Goal: Check status: Check status

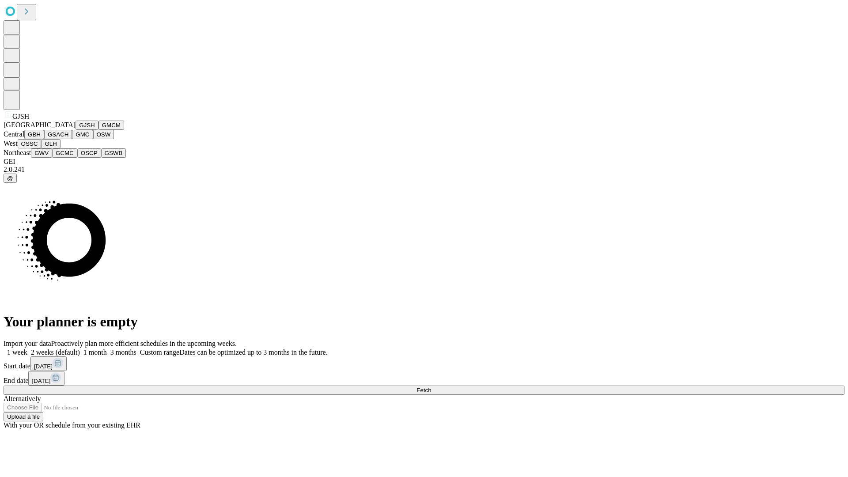
click at [76, 130] on button "GJSH" at bounding box center [87, 125] width 23 height 9
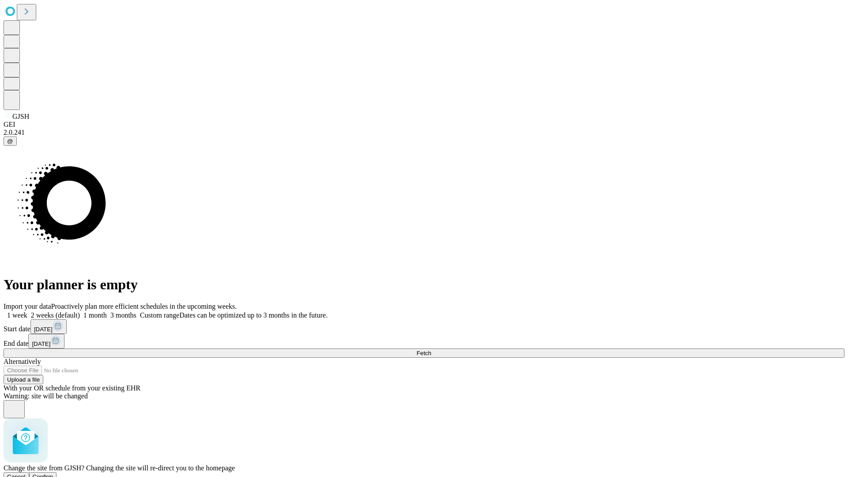
click at [53, 474] on span "Confirm" at bounding box center [43, 477] width 21 height 7
click at [80, 311] on label "2 weeks (default)" at bounding box center [53, 315] width 53 height 8
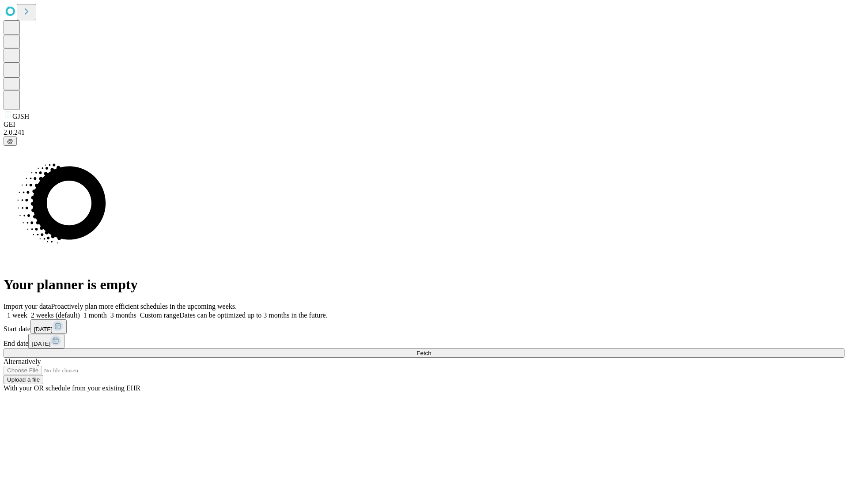
click at [431, 350] on span "Fetch" at bounding box center [424, 353] width 15 height 7
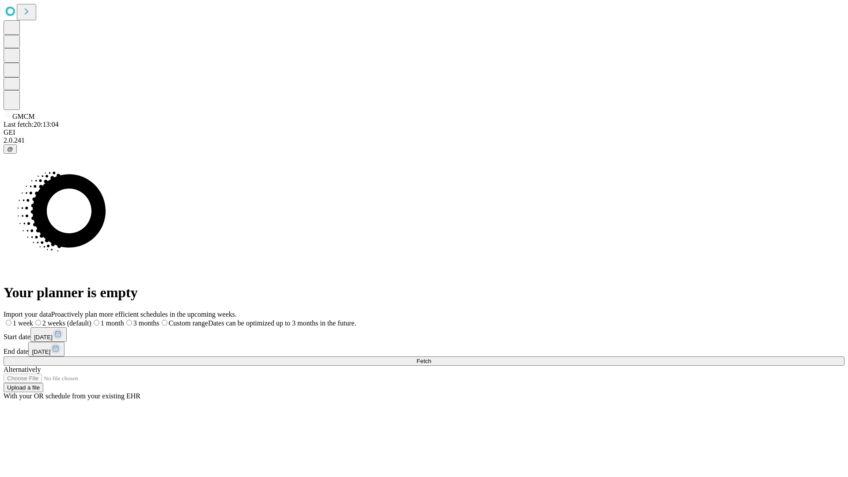
click at [431, 358] on span "Fetch" at bounding box center [424, 361] width 15 height 7
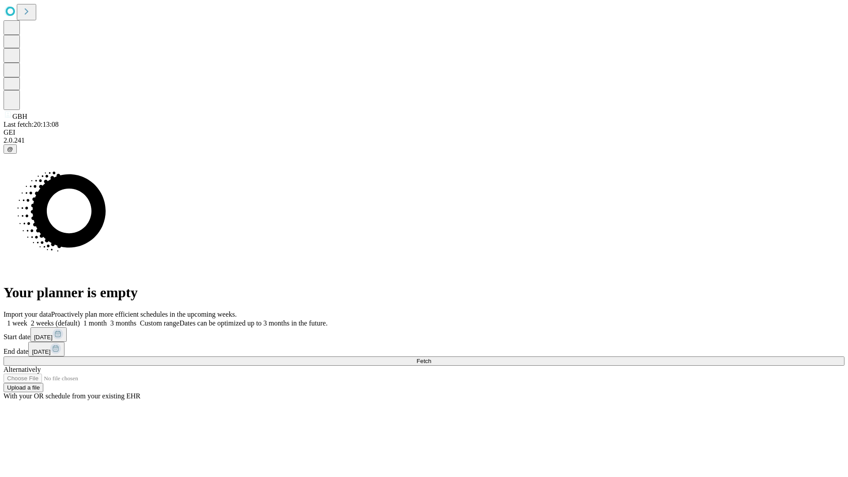
click at [80, 319] on label "2 weeks (default)" at bounding box center [53, 323] width 53 height 8
click at [431, 358] on span "Fetch" at bounding box center [424, 361] width 15 height 7
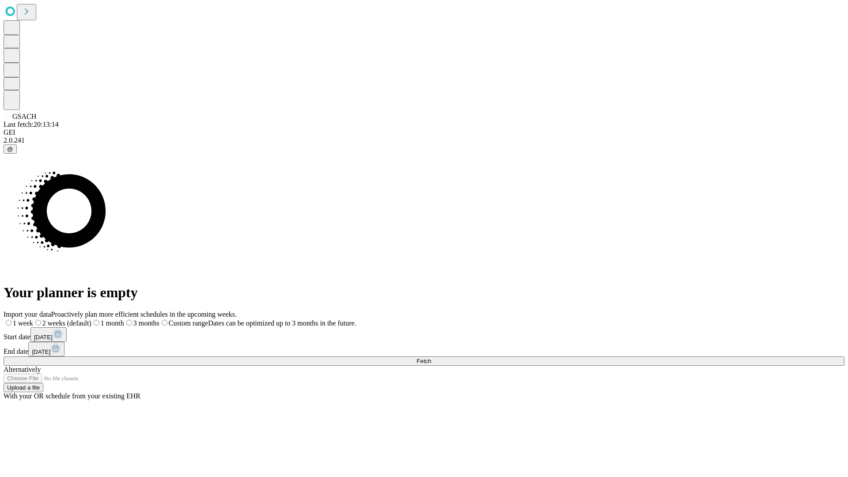
click at [431, 358] on span "Fetch" at bounding box center [424, 361] width 15 height 7
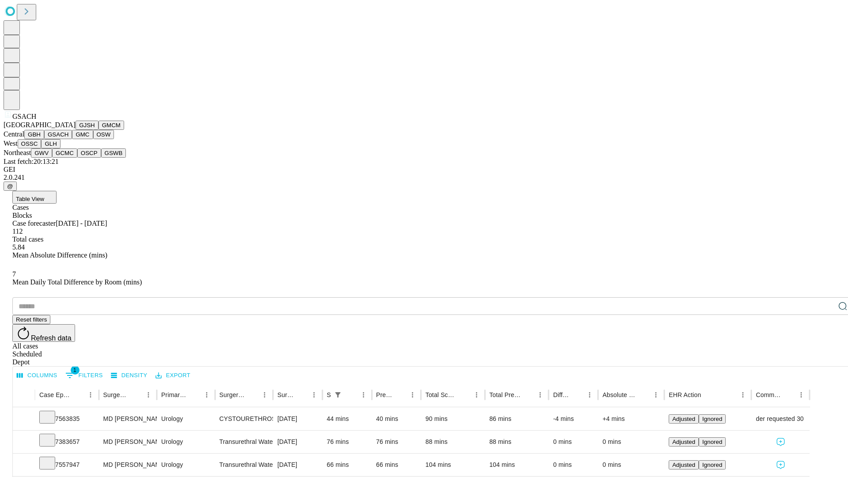
click at [72, 139] on button "GMC" at bounding box center [82, 134] width 21 height 9
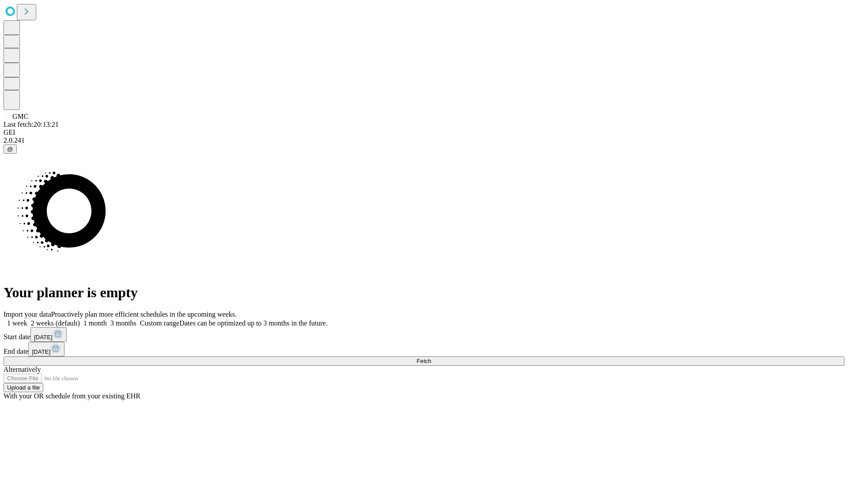
click at [80, 319] on label "2 weeks (default)" at bounding box center [53, 323] width 53 height 8
click at [431, 358] on span "Fetch" at bounding box center [424, 361] width 15 height 7
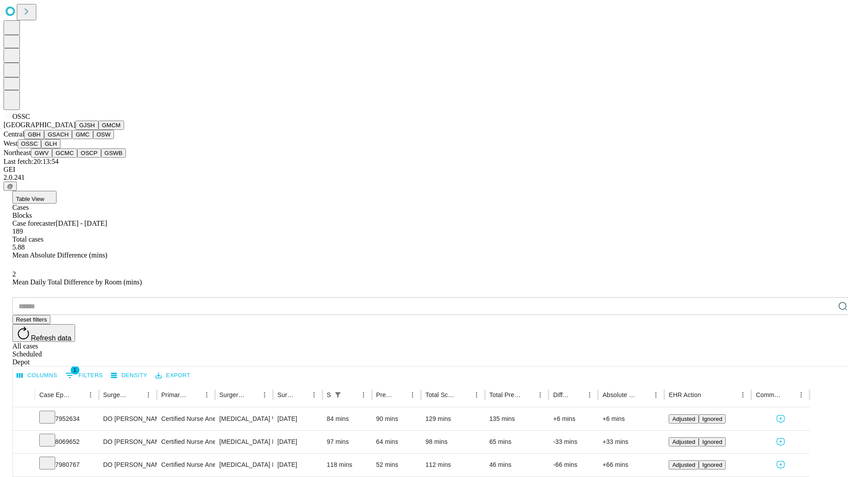
click at [60, 148] on button "GLH" at bounding box center [50, 143] width 19 height 9
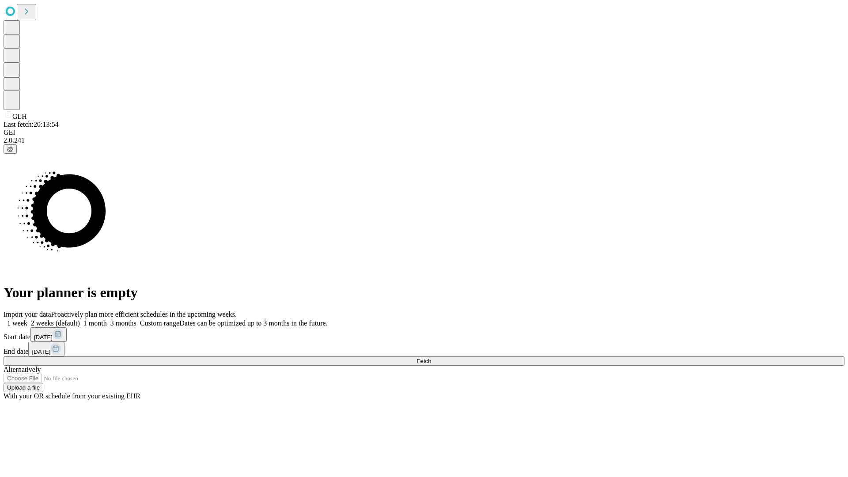
click at [80, 319] on label "2 weeks (default)" at bounding box center [53, 323] width 53 height 8
click at [431, 358] on span "Fetch" at bounding box center [424, 361] width 15 height 7
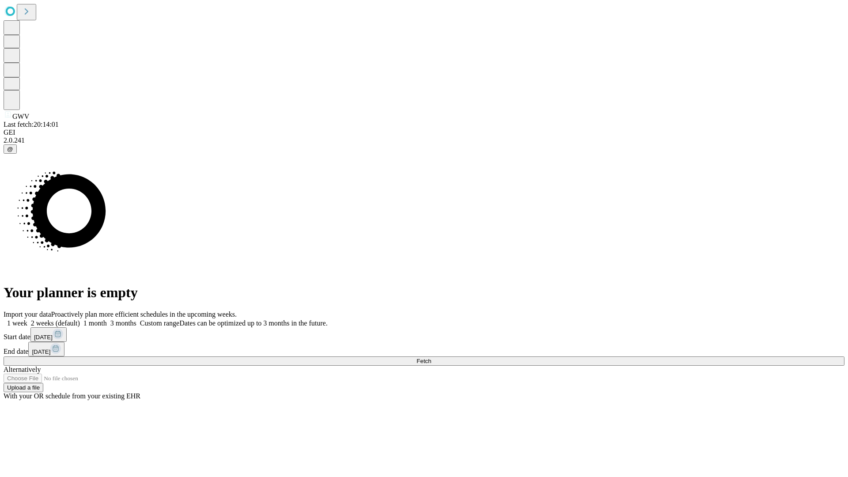
click at [431, 358] on span "Fetch" at bounding box center [424, 361] width 15 height 7
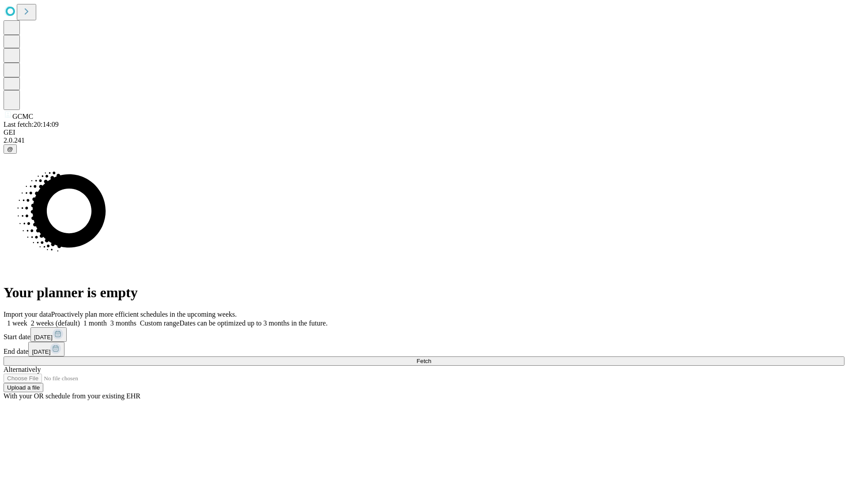
click at [431, 358] on span "Fetch" at bounding box center [424, 361] width 15 height 7
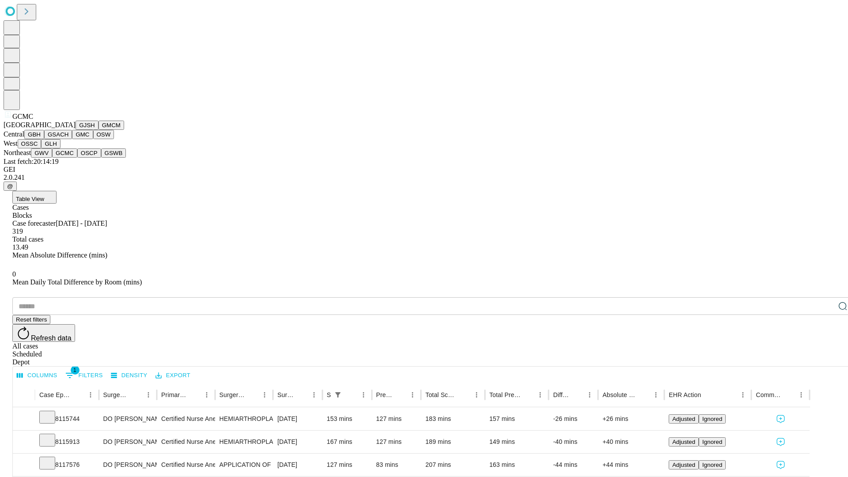
click at [77, 158] on button "OSCP" at bounding box center [89, 152] width 24 height 9
